Goal: Consume media (video, audio): Watch videos, listen to music or podcasts

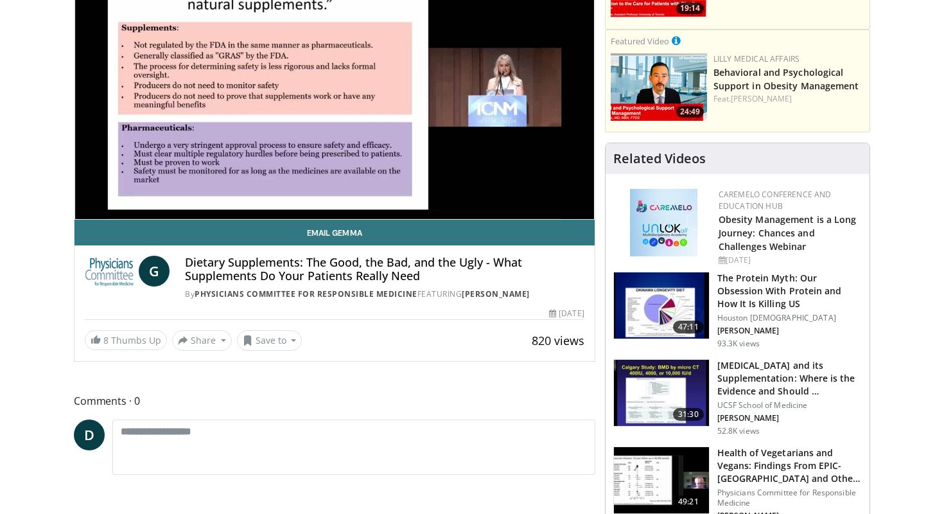
scroll to position [175, 0]
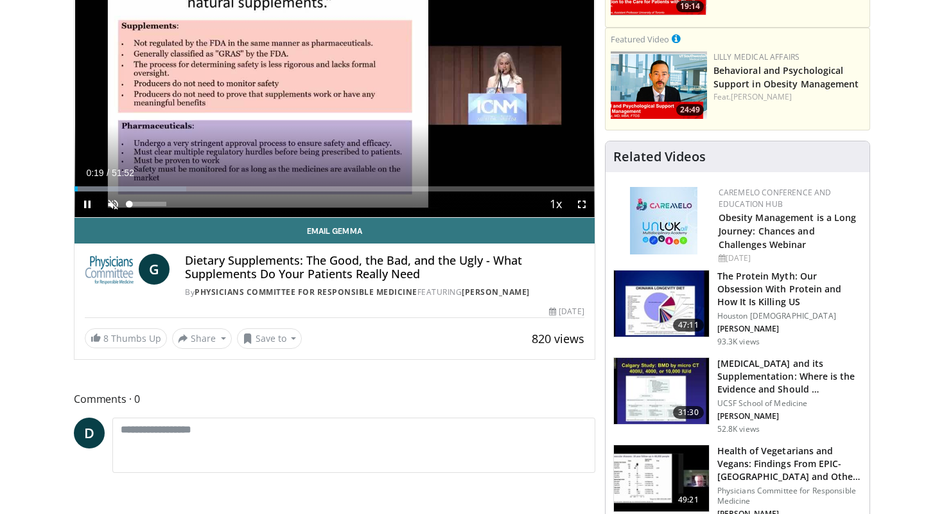
click at [113, 200] on span "Video Player" at bounding box center [113, 204] width 26 height 26
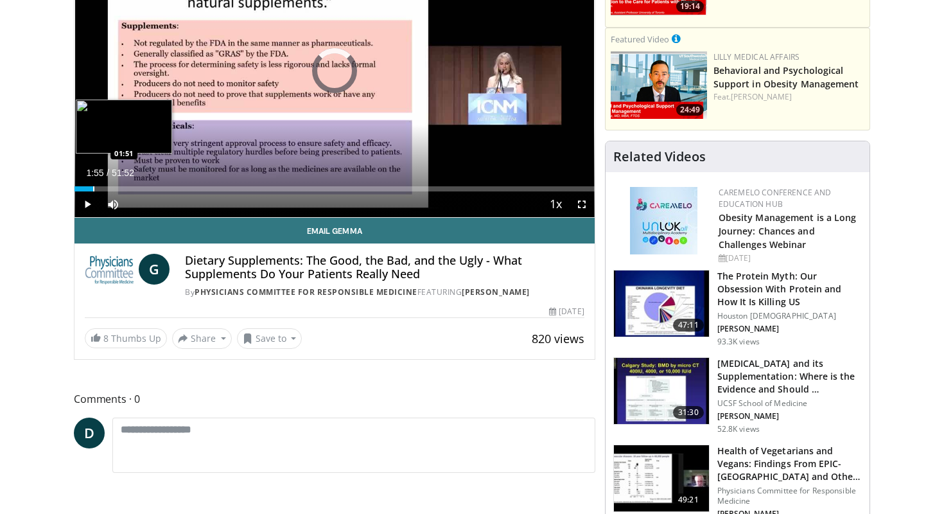
drag, startPoint x: 77, startPoint y: 188, endPoint x: 94, endPoint y: 185, distance: 17.0
click at [94, 185] on div "Loaded : 3.17% 01:51 01:51" at bounding box center [334, 185] width 520 height 12
drag, startPoint x: 92, startPoint y: 189, endPoint x: 102, endPoint y: 187, distance: 10.4
click at [102, 187] on video-js "**********" at bounding box center [334, 71] width 520 height 293
drag, startPoint x: 96, startPoint y: 188, endPoint x: 110, endPoint y: 186, distance: 14.9
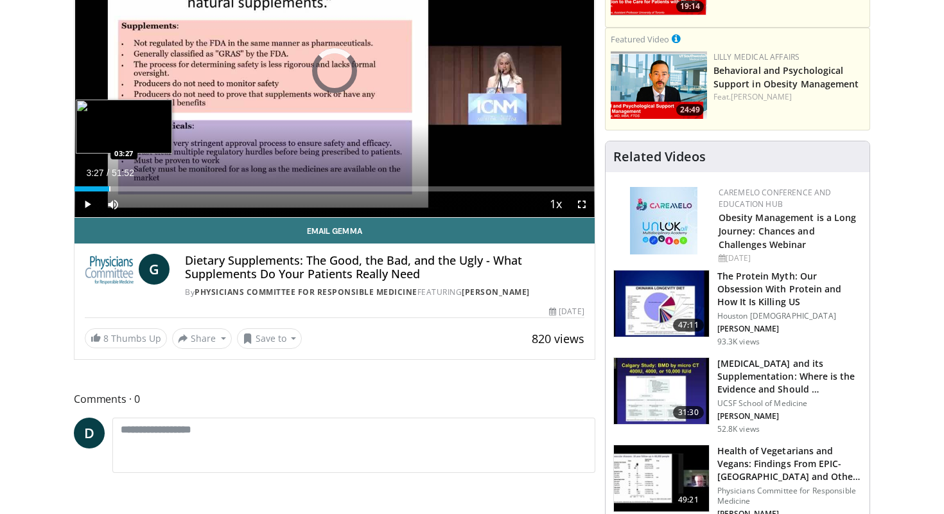
click at [110, 186] on div "Progress Bar" at bounding box center [109, 188] width 1 height 5
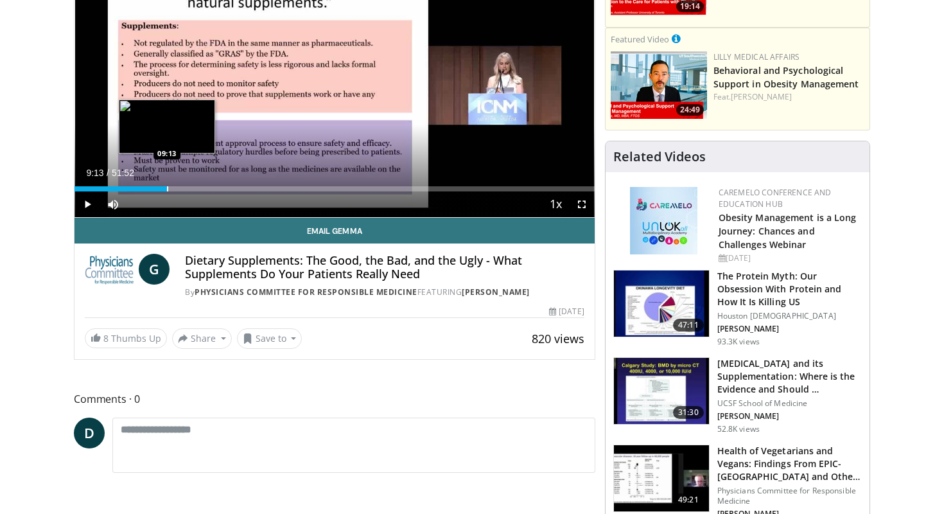
drag, startPoint x: 109, startPoint y: 186, endPoint x: 167, endPoint y: 180, distance: 58.1
click at [167, 180] on div "Loaded : 17.84% 09:12 09:13" at bounding box center [334, 185] width 520 height 12
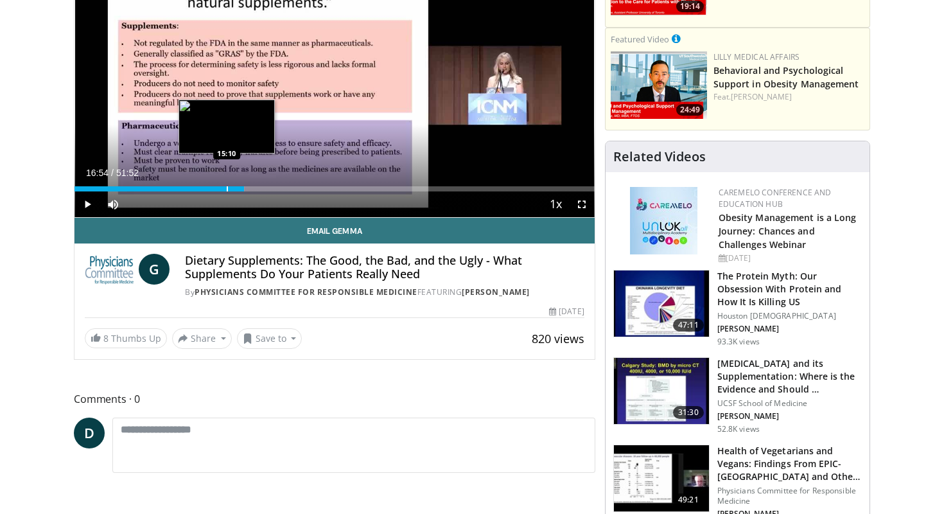
drag, startPoint x: 211, startPoint y: 190, endPoint x: 241, endPoint y: 186, distance: 29.9
click at [241, 187] on div "Loaded : 32.77% 16:54 15:10" at bounding box center [334, 188] width 520 height 5
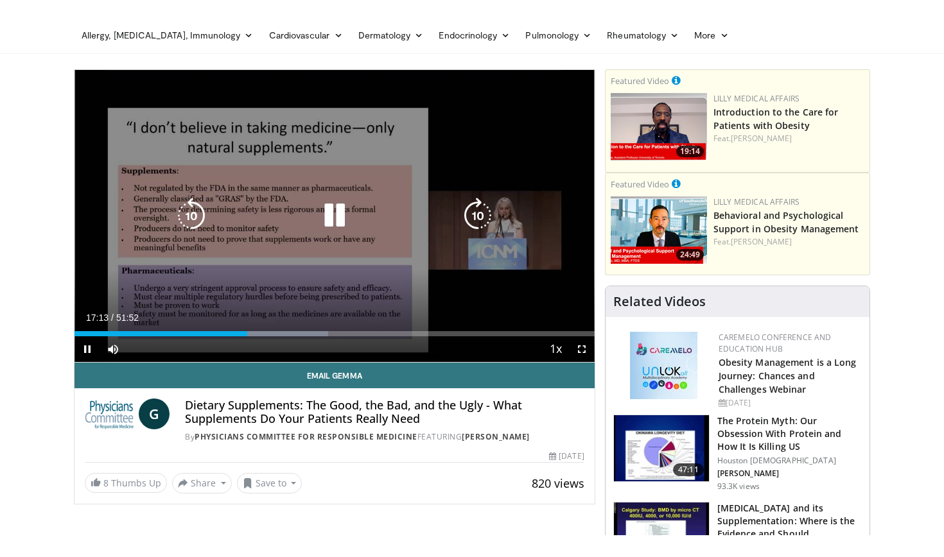
scroll to position [59, 0]
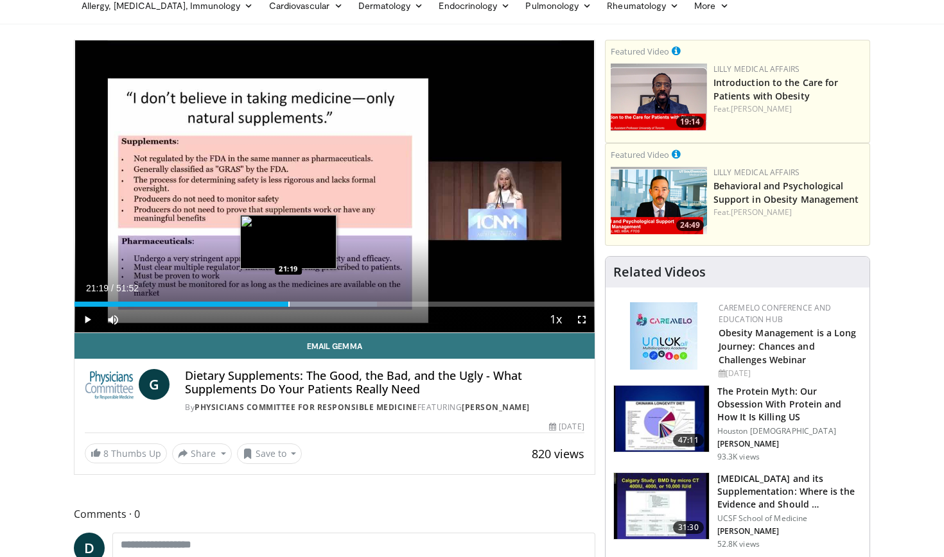
drag, startPoint x: 243, startPoint y: 300, endPoint x: 289, endPoint y: 295, distance: 46.4
click at [289, 295] on div "Loaded : 58.16% 21:19 21:19" at bounding box center [334, 301] width 520 height 12
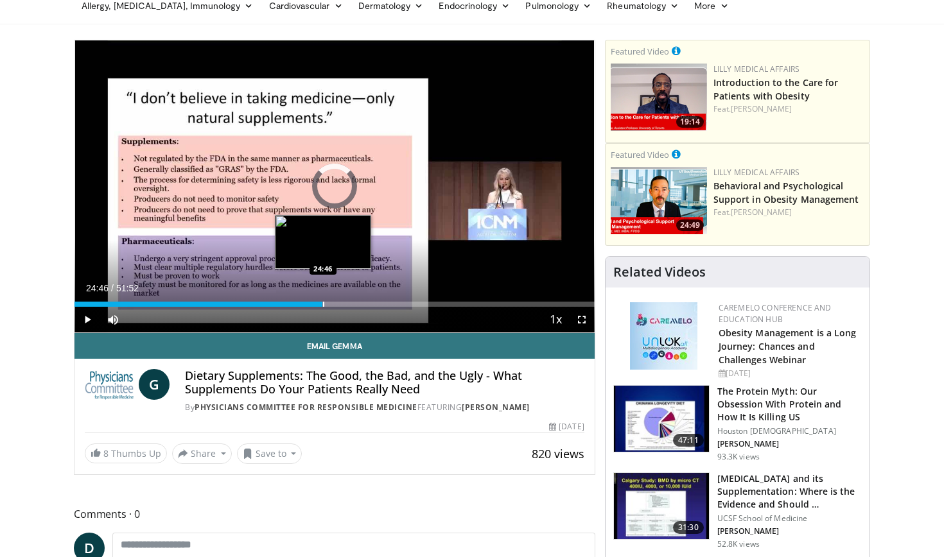
drag, startPoint x: 284, startPoint y: 304, endPoint x: 323, endPoint y: 305, distance: 38.5
click at [323, 305] on div "Progress Bar" at bounding box center [323, 304] width 1 height 5
click at [325, 304] on div "Progress Bar" at bounding box center [325, 304] width 1 height 5
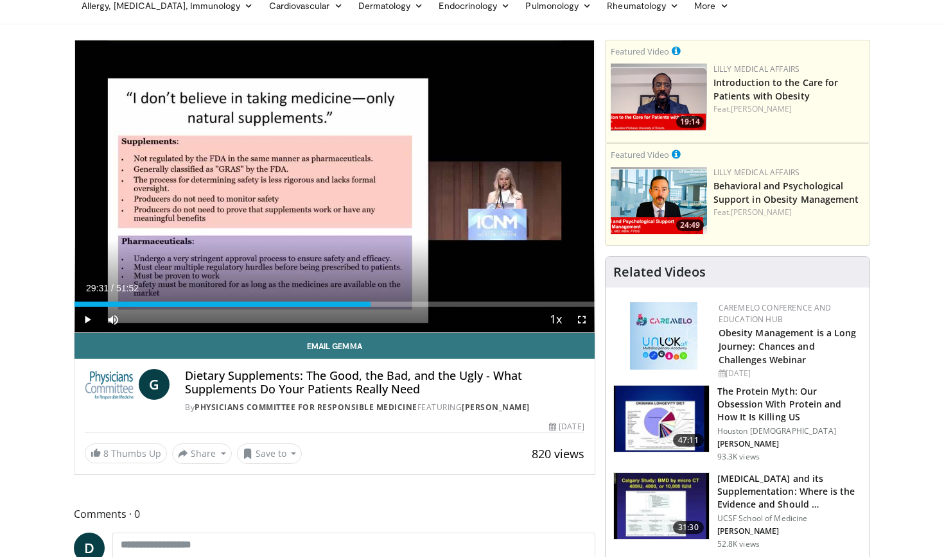
drag, startPoint x: 325, startPoint y: 302, endPoint x: 370, endPoint y: 306, distance: 45.8
click at [370, 307] on div "Current Time 29:31 / Duration 51:52 Play Skip Backward Skip Forward Mute Loaded…" at bounding box center [334, 320] width 520 height 26
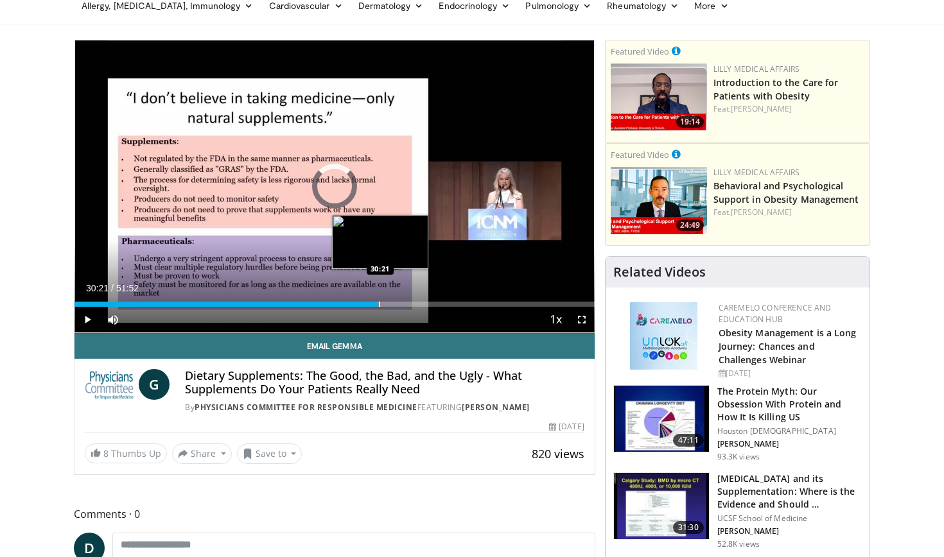
drag, startPoint x: 363, startPoint y: 306, endPoint x: 383, endPoint y: 304, distance: 20.0
click at [380, 304] on div "Progress Bar" at bounding box center [379, 304] width 1 height 5
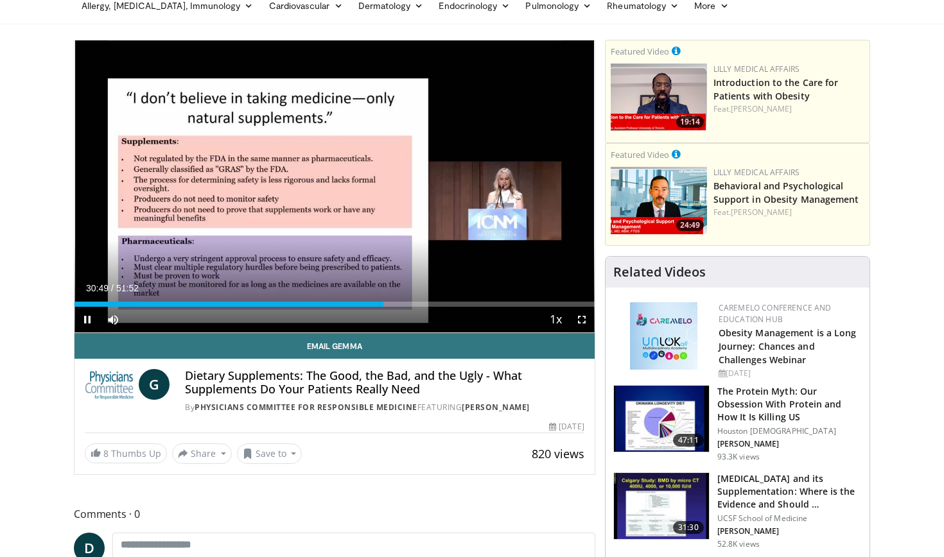
click at [388, 304] on video-js "**********" at bounding box center [334, 186] width 520 height 293
drag, startPoint x: 383, startPoint y: 303, endPoint x: 478, endPoint y: 299, distance: 94.5
click at [478, 299] on video-js "**********" at bounding box center [334, 186] width 520 height 293
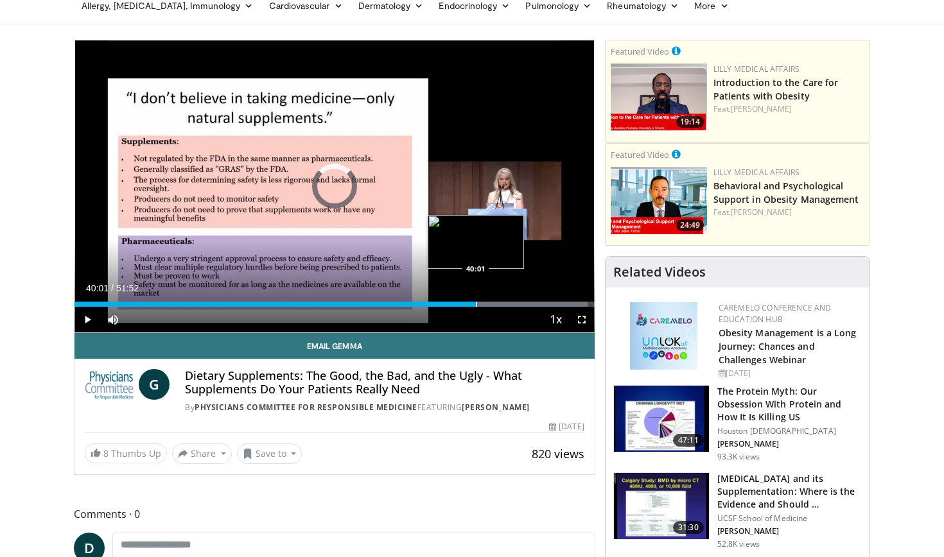
drag, startPoint x: 374, startPoint y: 302, endPoint x: 477, endPoint y: 302, distance: 102.7
click at [477, 304] on div "Progress Bar" at bounding box center [476, 304] width 1 height 5
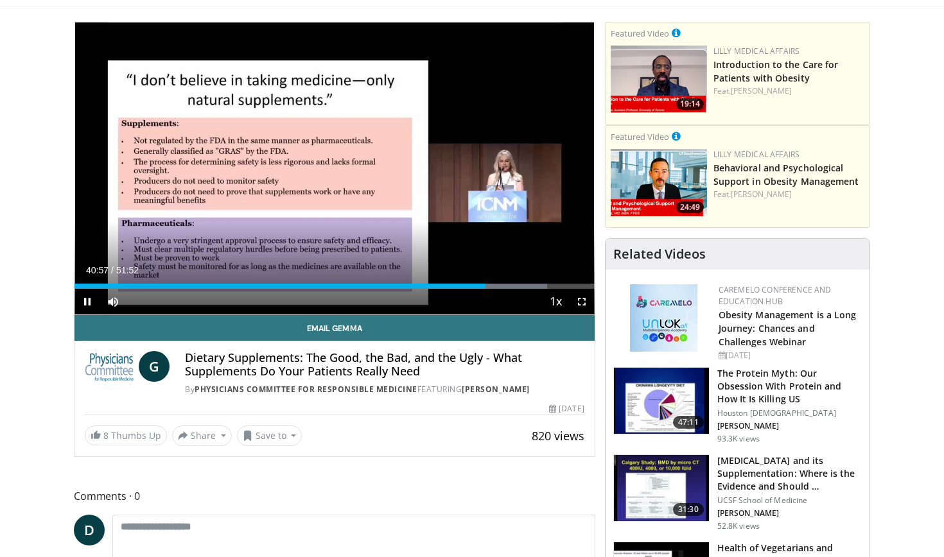
scroll to position [82, 0]
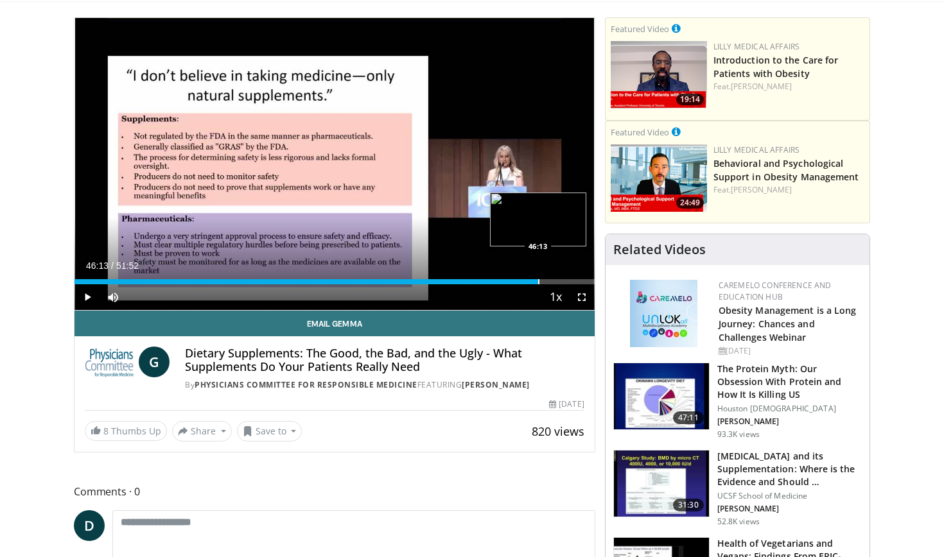
drag, startPoint x: 478, startPoint y: 279, endPoint x: 538, endPoint y: 276, distance: 59.8
click at [538, 276] on div "Loaded : 89.33% 46:13 46:13" at bounding box center [334, 278] width 520 height 12
